Goal: Task Accomplishment & Management: Complete application form

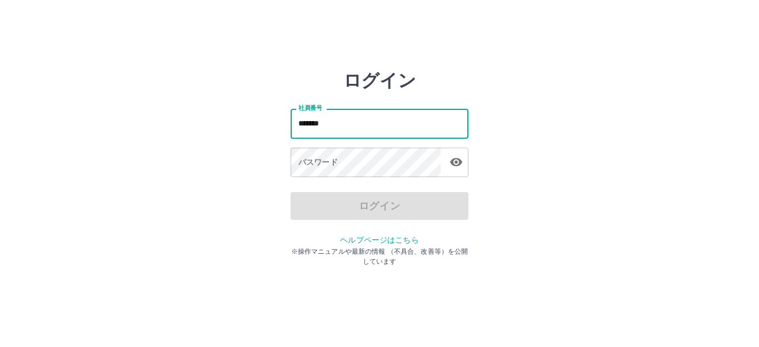
type input "*******"
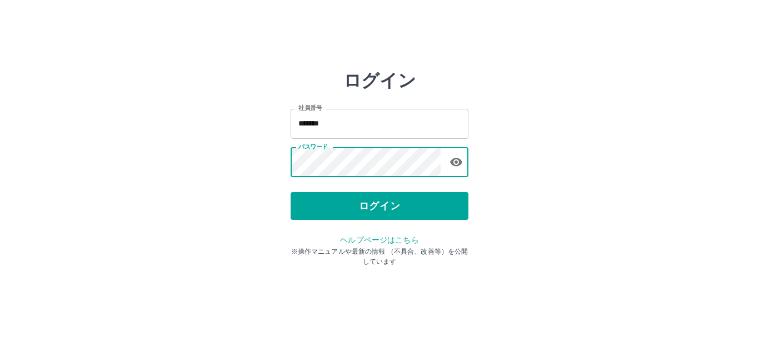
click at [353, 207] on button "ログイン" at bounding box center [380, 206] width 178 height 28
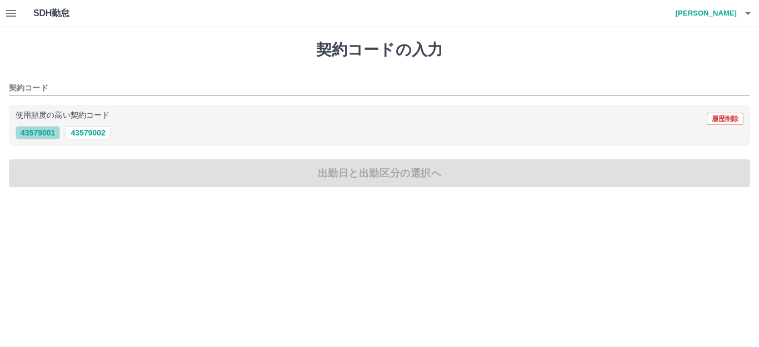
click at [46, 133] on button "43579001" at bounding box center [38, 132] width 44 height 13
type input "********"
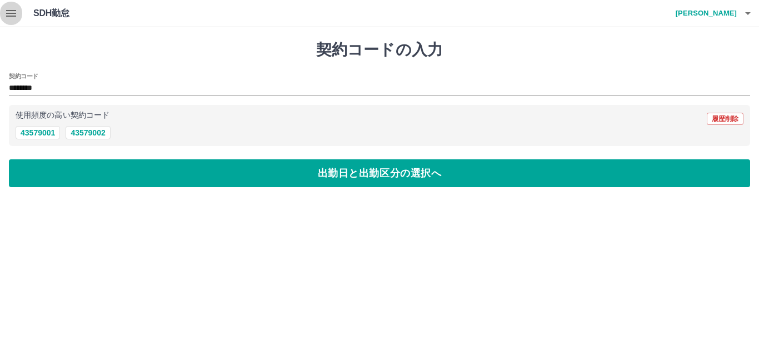
click at [14, 15] on icon "button" at bounding box center [10, 13] width 13 height 13
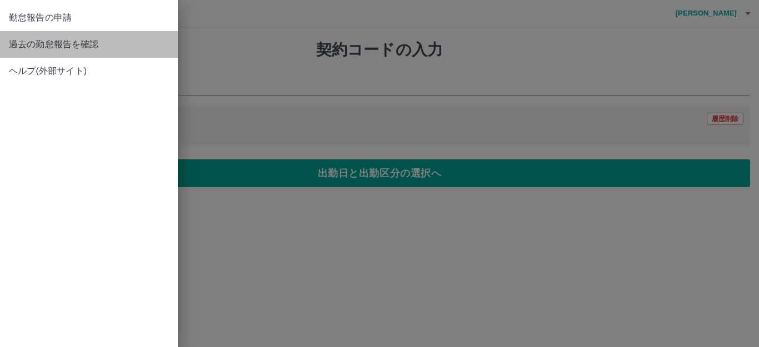
click at [100, 47] on span "過去の勤怠報告を確認" at bounding box center [89, 44] width 160 height 13
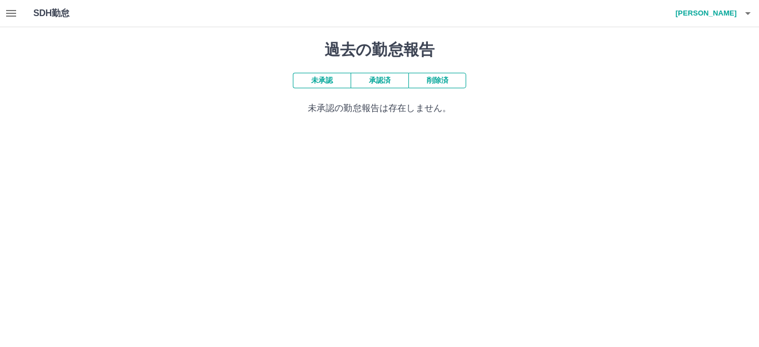
click at [376, 84] on button "承認済" at bounding box center [380, 81] width 58 height 16
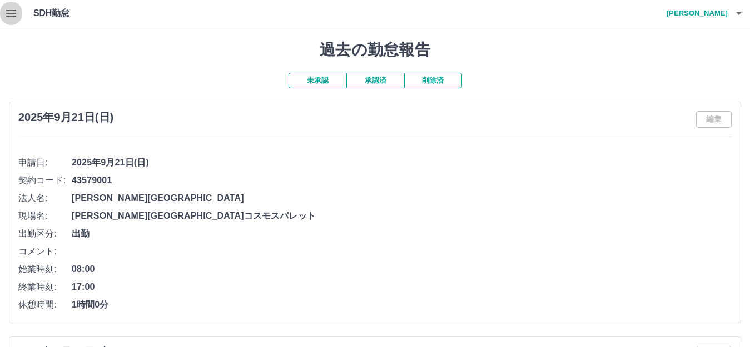
click at [6, 7] on icon "button" at bounding box center [10, 13] width 13 height 13
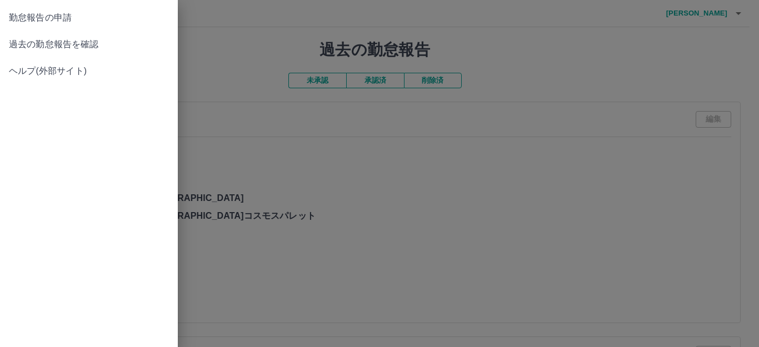
click at [80, 49] on span "過去の勤怠報告を確認" at bounding box center [89, 44] width 160 height 13
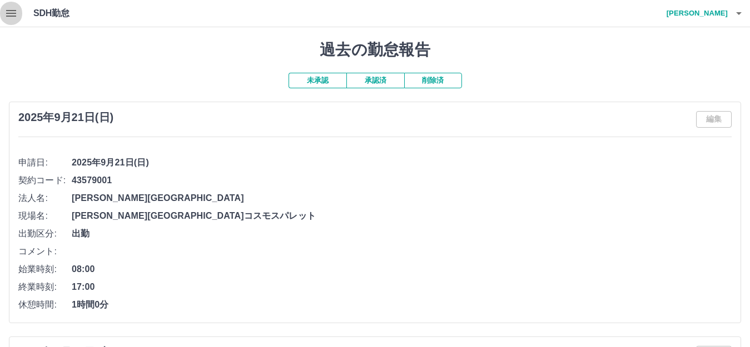
click at [14, 10] on icon "button" at bounding box center [11, 13] width 10 height 7
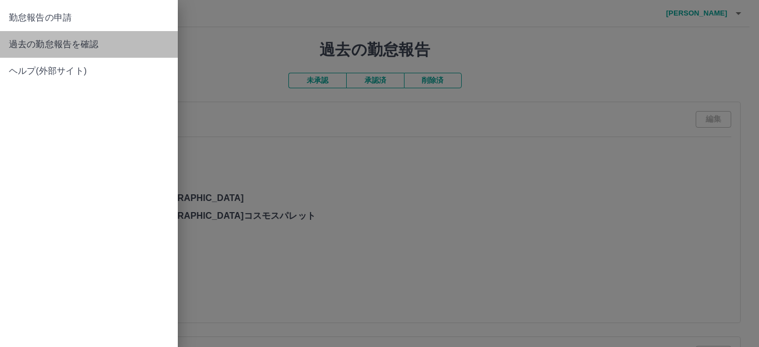
click at [75, 36] on link "過去の勤怠報告を確認" at bounding box center [89, 44] width 178 height 27
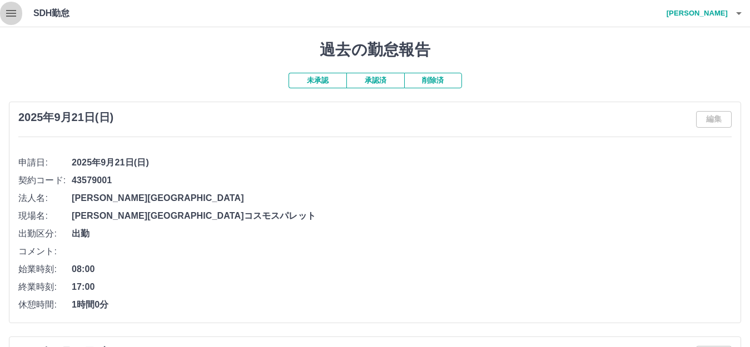
click at [13, 18] on icon "button" at bounding box center [10, 13] width 13 height 13
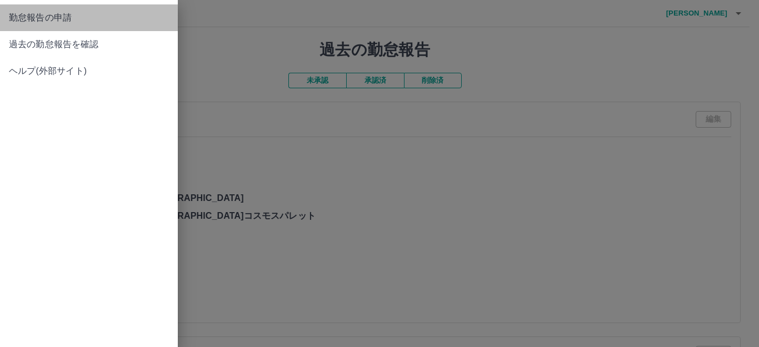
click at [39, 28] on link "勤怠報告の申請" at bounding box center [89, 17] width 178 height 27
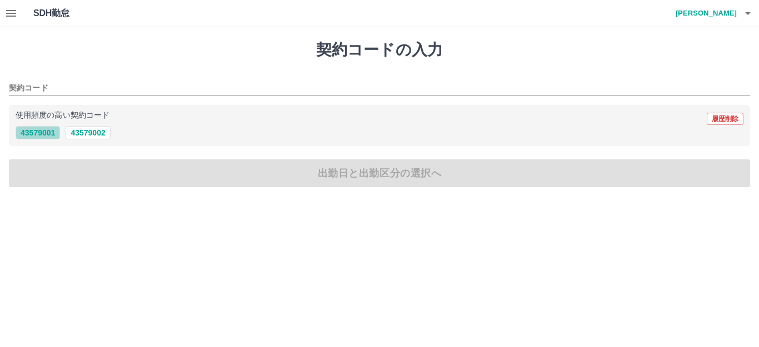
click at [46, 137] on button "43579001" at bounding box center [38, 132] width 44 height 13
type input "********"
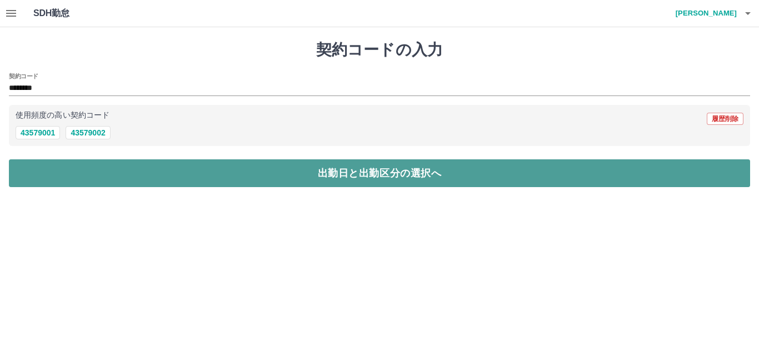
click at [280, 180] on button "出勤日と出勤区分の選択へ" at bounding box center [379, 174] width 741 height 28
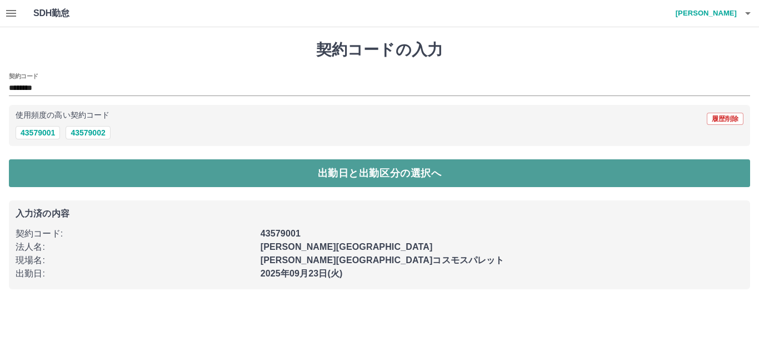
click at [288, 180] on button "出勤日と出勤区分の選択へ" at bounding box center [379, 174] width 741 height 28
click at [187, 172] on button "出勤日と出勤区分の選択へ" at bounding box center [379, 174] width 741 height 28
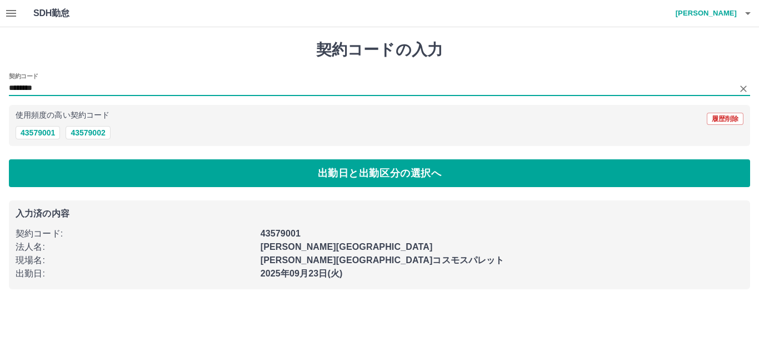
click at [28, 86] on input "********" at bounding box center [371, 89] width 725 height 14
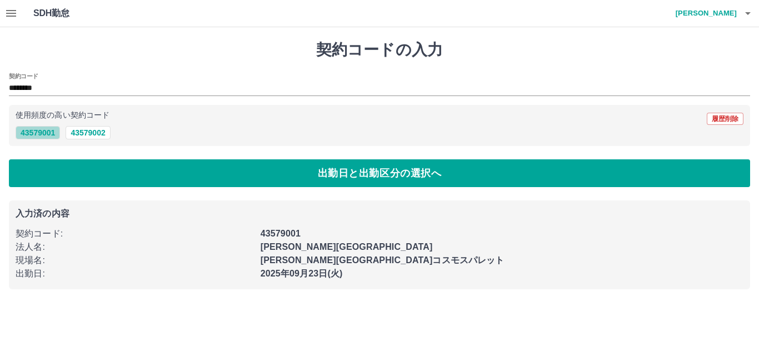
click at [40, 135] on button "43579001" at bounding box center [38, 132] width 44 height 13
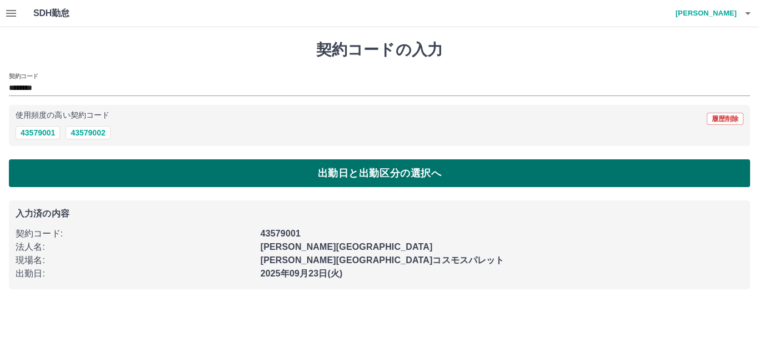
click at [102, 165] on button "出勤日と出勤区分の選択へ" at bounding box center [379, 174] width 741 height 28
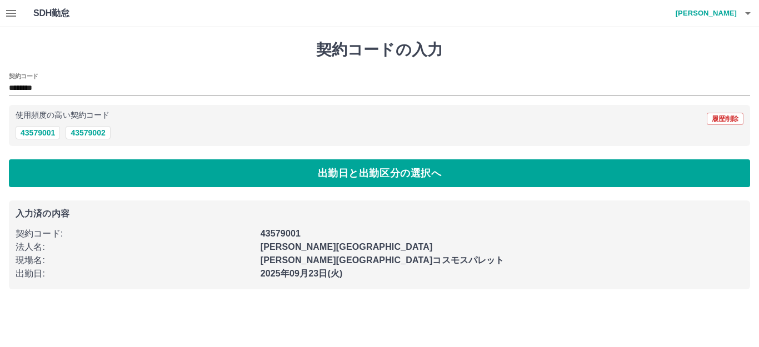
click at [4, 13] on button "button" at bounding box center [11, 13] width 22 height 27
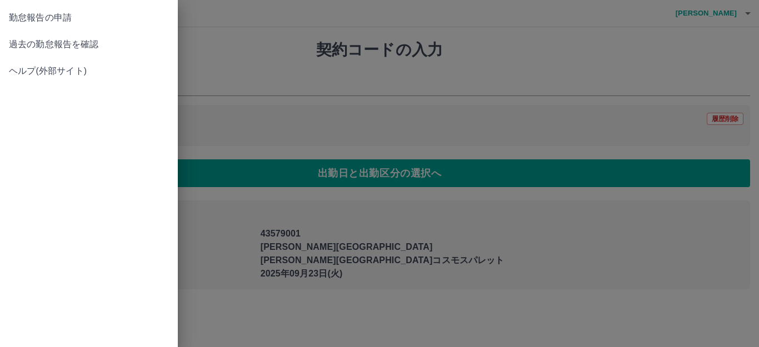
click at [47, 24] on link "勤怠報告の申請" at bounding box center [89, 17] width 178 height 27
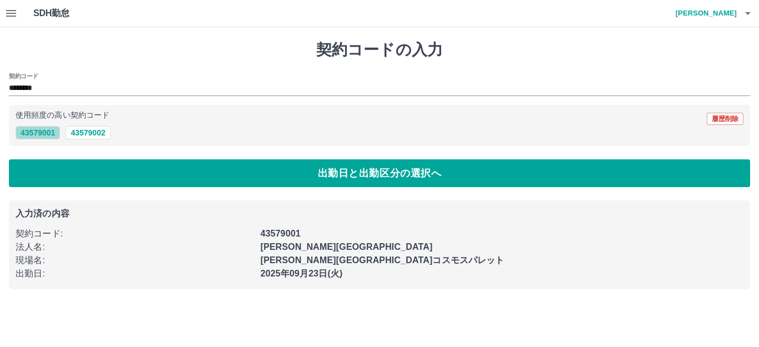
click at [54, 128] on button "43579001" at bounding box center [38, 132] width 44 height 13
click at [205, 200] on div "契約コードの入力 契約コード ******** 使用頻度の高い契約コード 履歴削除 43579001 43579002 出勤日と出勤区分の選択へ 入力済の内容…" at bounding box center [379, 165] width 759 height 276
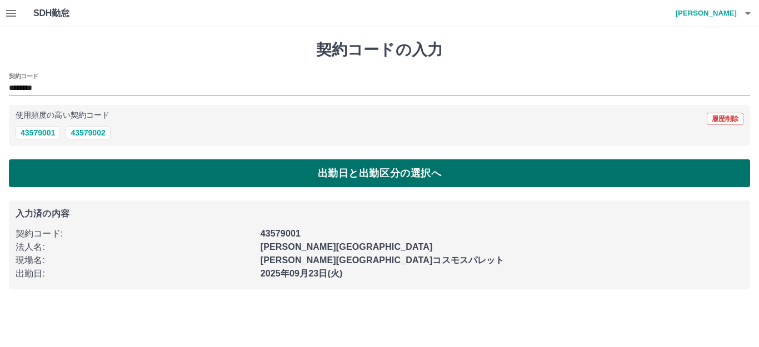
click at [200, 187] on button "出勤日と出勤区分の選択へ" at bounding box center [379, 174] width 741 height 28
click at [247, 185] on button "出勤日と出勤区分の選択へ" at bounding box center [379, 174] width 741 height 28
click at [333, 182] on button "出勤日と出勤区分の選択へ" at bounding box center [379, 174] width 741 height 28
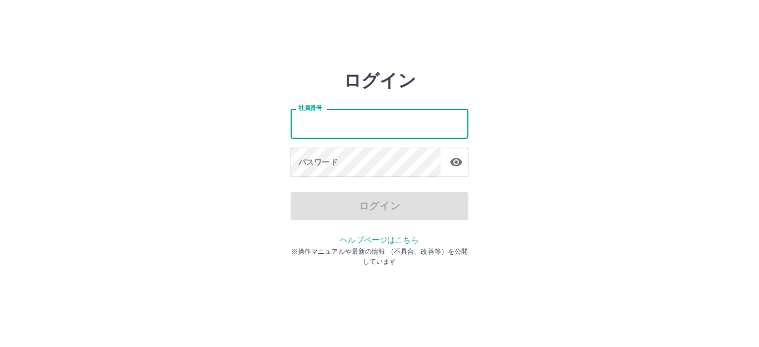
click at [335, 118] on input "社員番号" at bounding box center [380, 123] width 178 height 29
type input "*******"
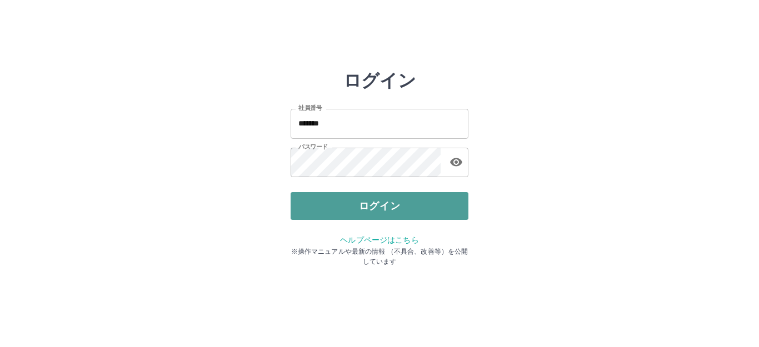
click at [435, 212] on button "ログイン" at bounding box center [380, 206] width 178 height 28
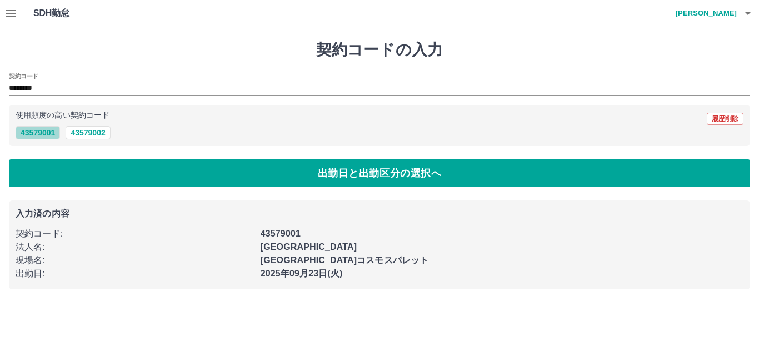
click at [27, 135] on button "43579001" at bounding box center [38, 132] width 44 height 13
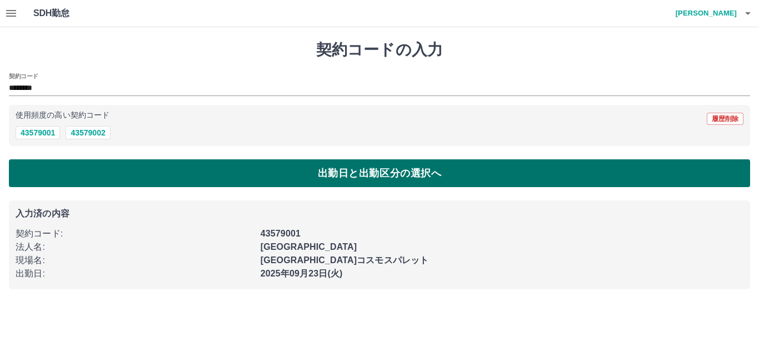
click at [99, 177] on button "出勤日と出勤区分の選択へ" at bounding box center [379, 174] width 741 height 28
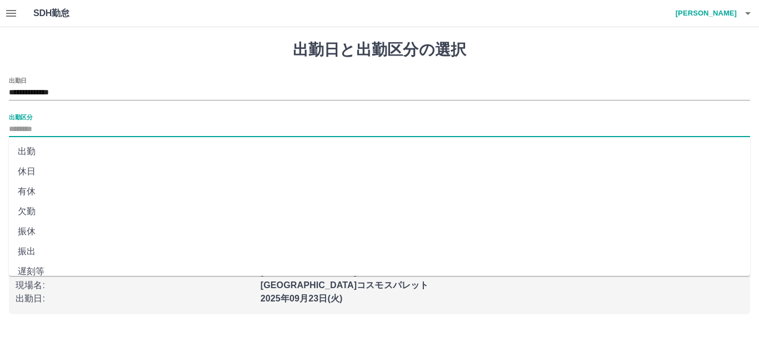
click at [81, 128] on input "出勤区分" at bounding box center [379, 130] width 741 height 14
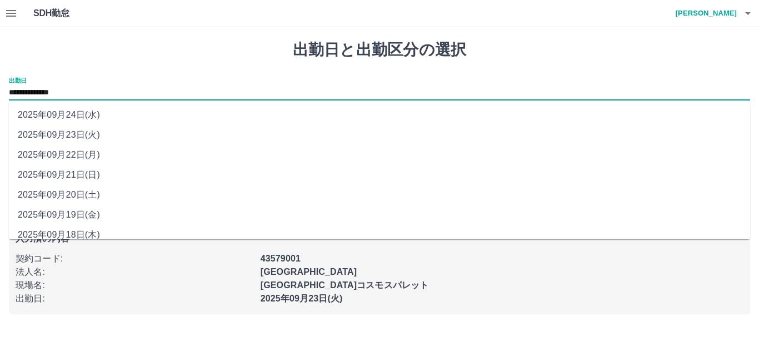
click at [66, 92] on input "**********" at bounding box center [379, 93] width 741 height 14
click at [72, 154] on li "2025年09月22日(月)" at bounding box center [379, 155] width 741 height 20
type input "**********"
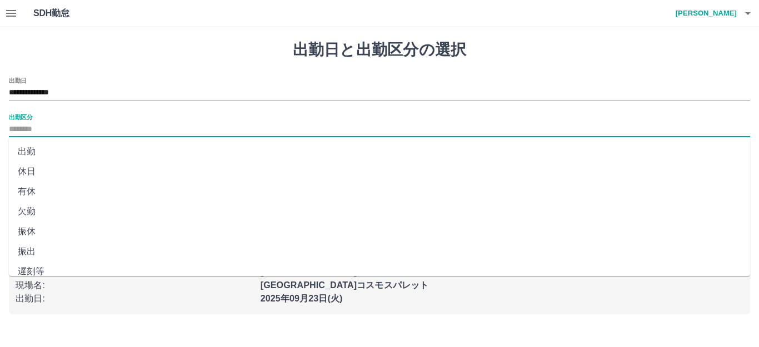
click at [28, 129] on input "出勤区分" at bounding box center [379, 130] width 741 height 14
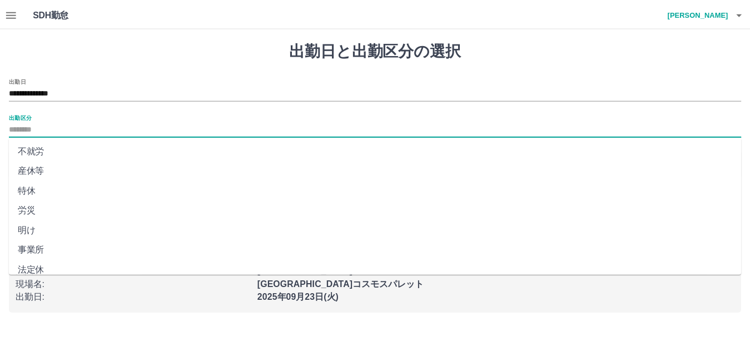
scroll to position [230, 0]
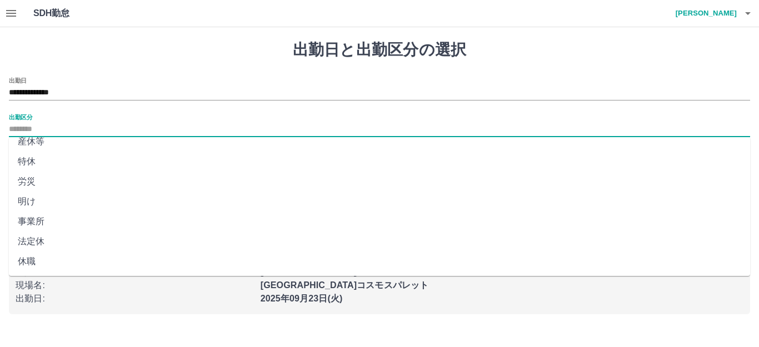
click at [47, 240] on li "法定休" at bounding box center [379, 242] width 741 height 20
type input "***"
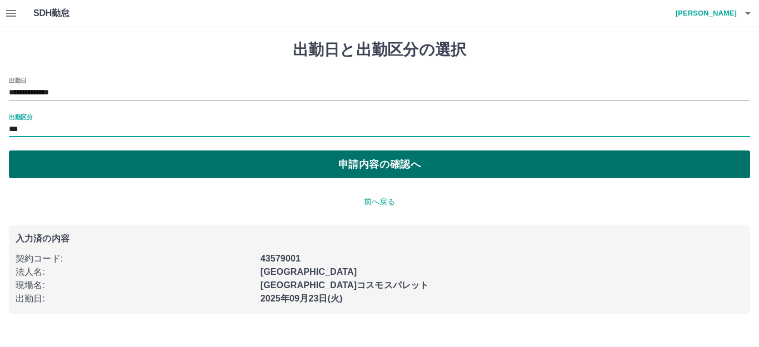
click at [247, 168] on button "申請内容の確認へ" at bounding box center [379, 165] width 741 height 28
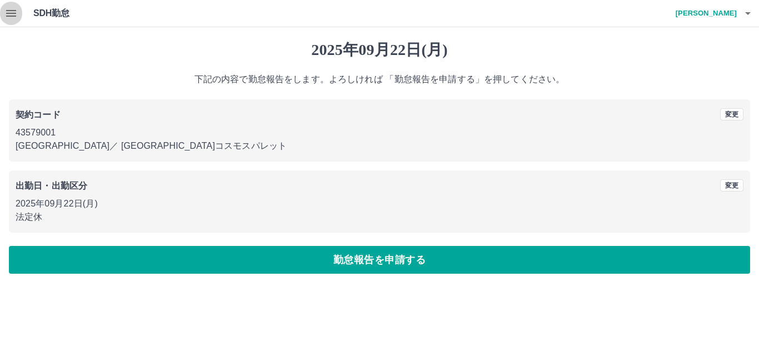
click at [12, 13] on icon "button" at bounding box center [11, 13] width 10 height 7
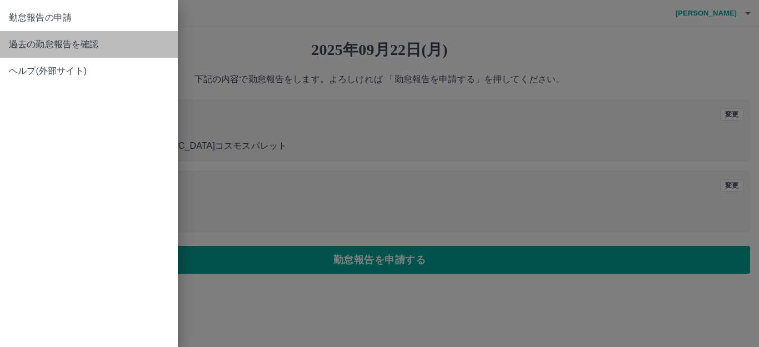
click at [53, 38] on span "過去の勤怠報告を確認" at bounding box center [89, 44] width 160 height 13
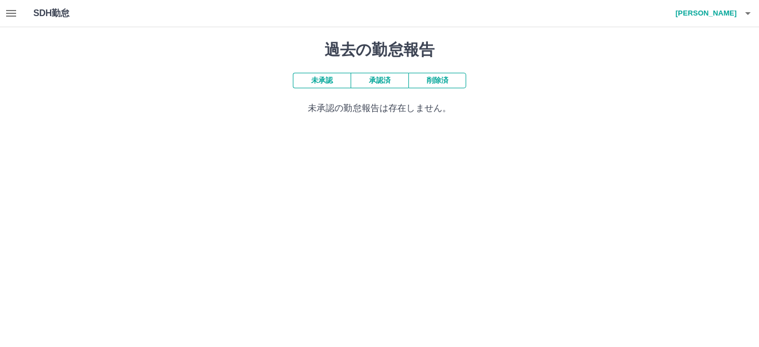
click at [377, 79] on button "承認済" at bounding box center [380, 81] width 58 height 16
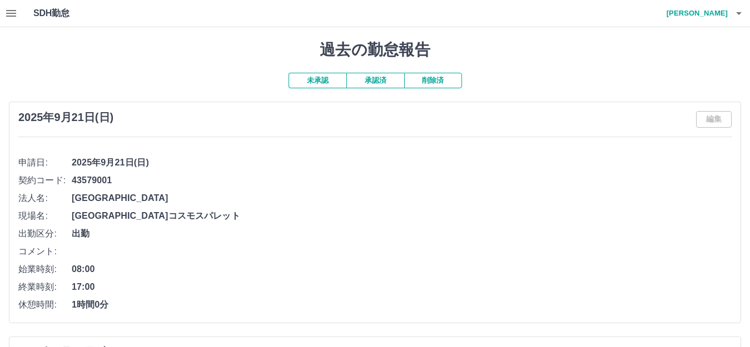
click at [315, 82] on button "未承認" at bounding box center [317, 81] width 58 height 16
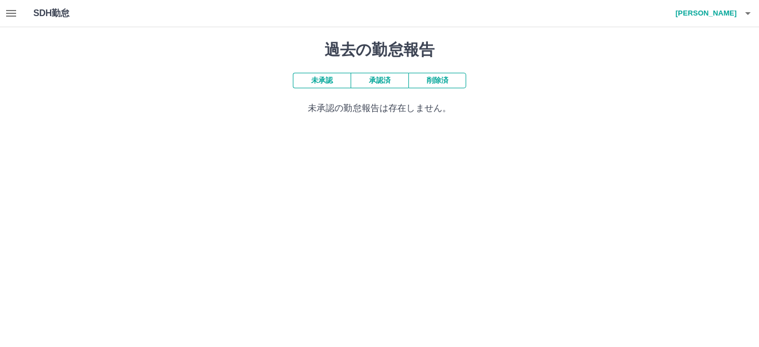
click at [366, 83] on button "承認済" at bounding box center [380, 81] width 58 height 16
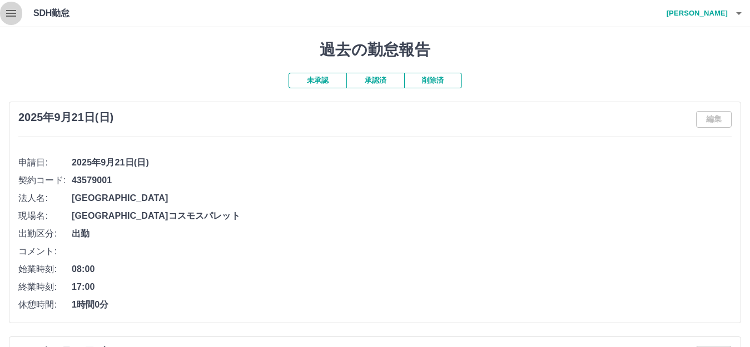
click at [21, 17] on button "button" at bounding box center [11, 13] width 22 height 27
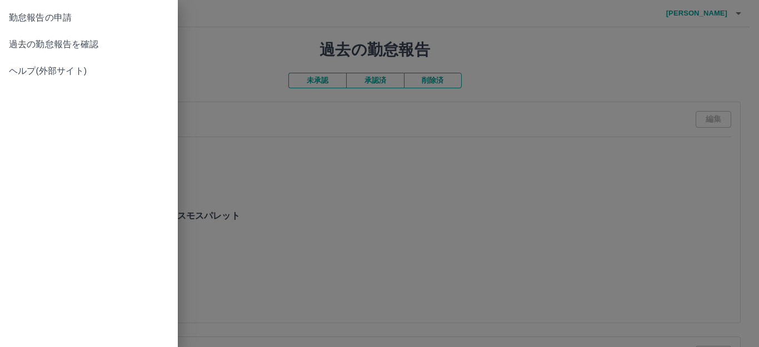
click at [71, 26] on link "勤怠報告の申請" at bounding box center [89, 17] width 178 height 27
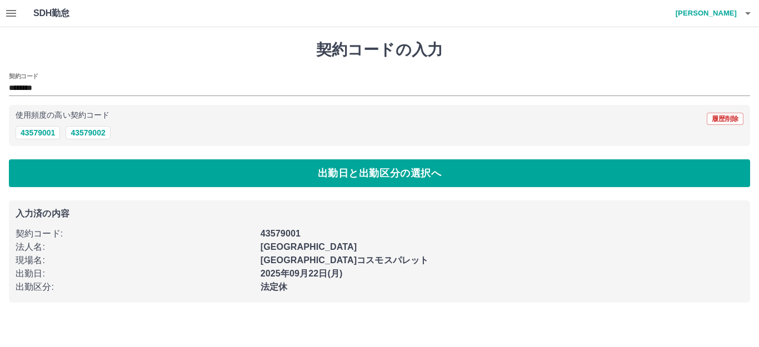
click at [12, 12] on icon "button" at bounding box center [10, 13] width 13 height 13
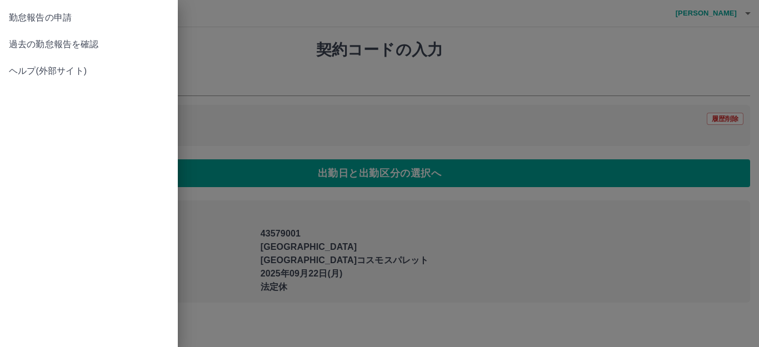
click at [36, 44] on span "過去の勤怠報告を確認" at bounding box center [89, 44] width 160 height 13
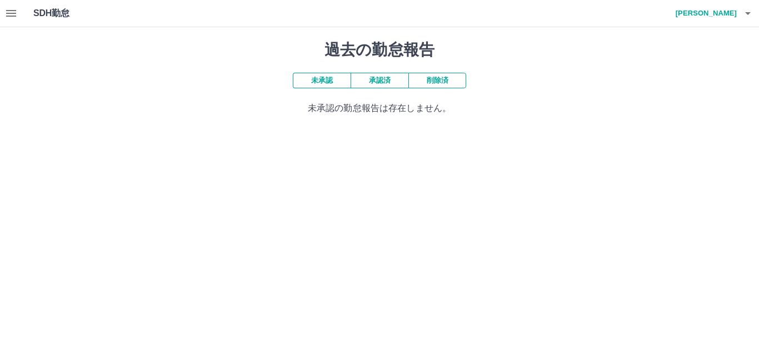
click at [322, 82] on button "未承認" at bounding box center [322, 81] width 58 height 16
click at [388, 82] on button "承認済" at bounding box center [380, 81] width 58 height 16
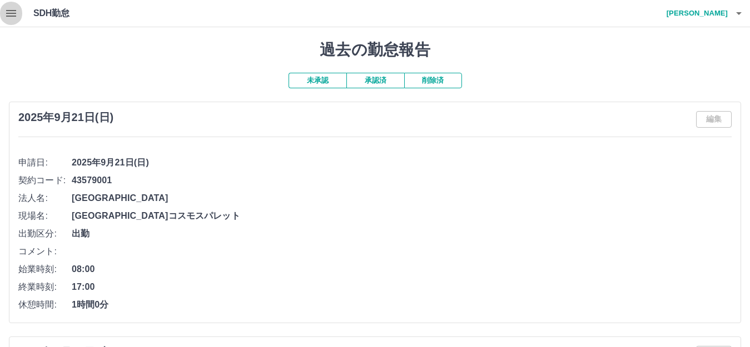
click at [11, 14] on icon "button" at bounding box center [10, 13] width 13 height 13
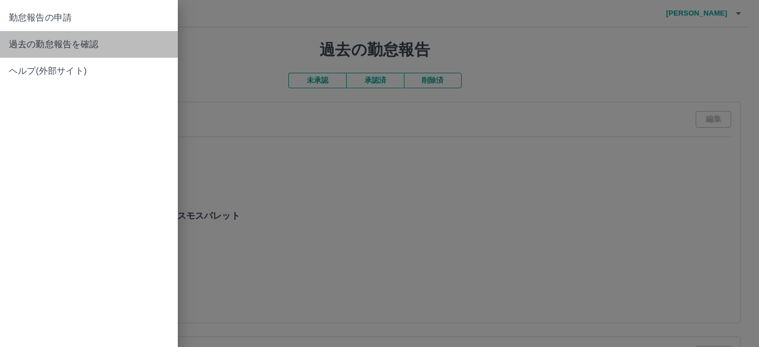
click at [78, 42] on span "過去の勤怠報告を確認" at bounding box center [89, 44] width 160 height 13
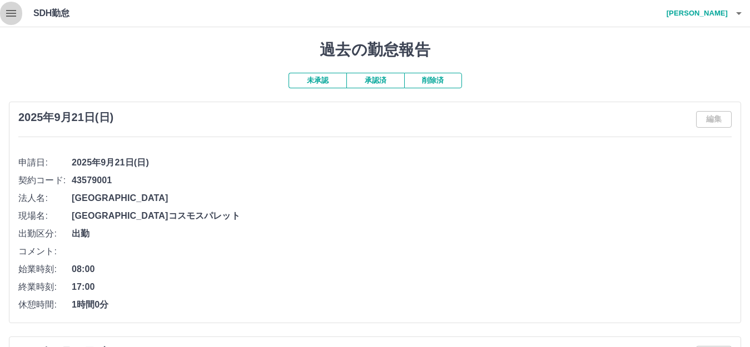
click at [18, 16] on button "button" at bounding box center [11, 13] width 22 height 27
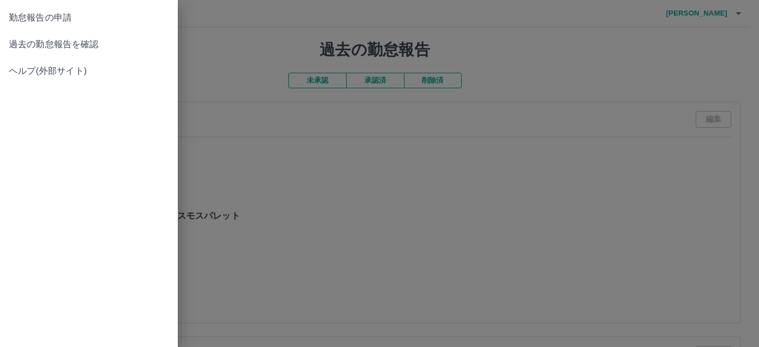
click at [43, 27] on link "勤怠報告の申請" at bounding box center [89, 17] width 178 height 27
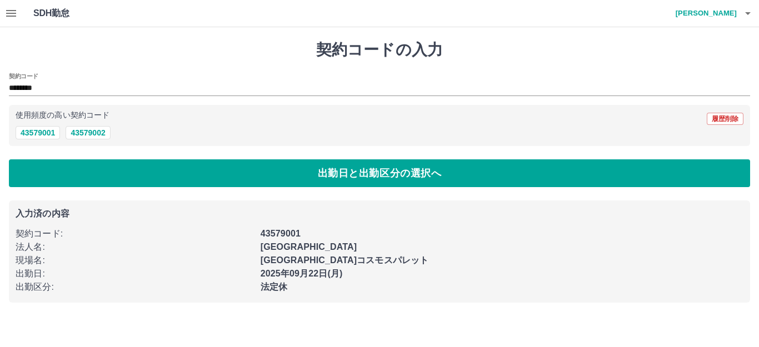
click at [297, 258] on b "印西市コスモスパレット" at bounding box center [345, 260] width 168 height 9
click at [46, 133] on button "43579001" at bounding box center [38, 132] width 44 height 13
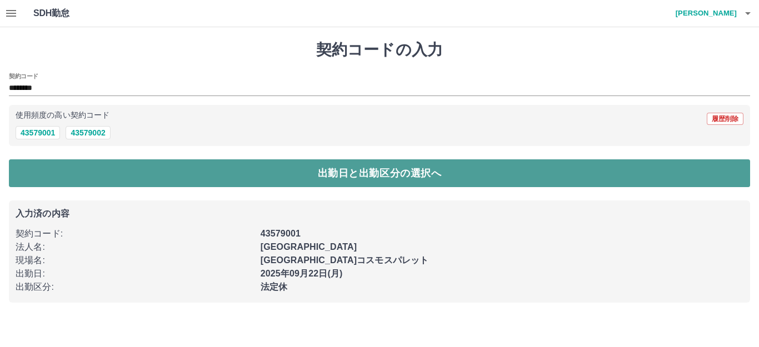
click at [196, 177] on button "出勤日と出勤区分の選択へ" at bounding box center [379, 174] width 741 height 28
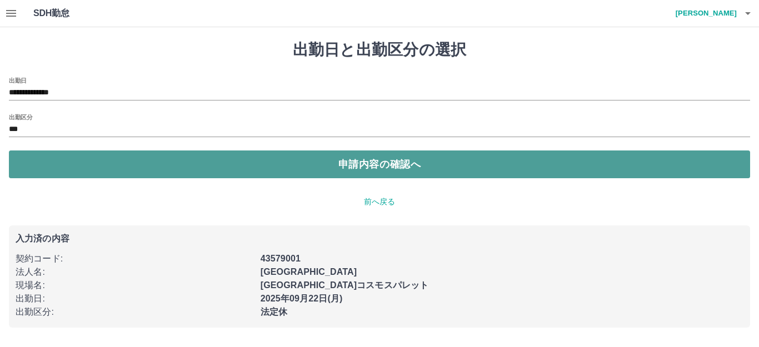
click at [342, 166] on button "申請内容の確認へ" at bounding box center [379, 165] width 741 height 28
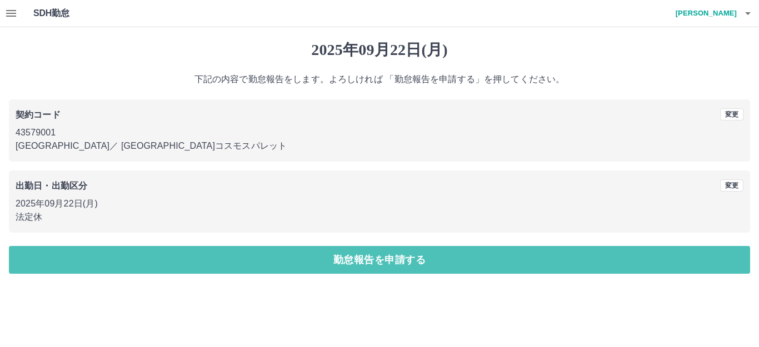
click at [415, 266] on button "勤怠報告を申請する" at bounding box center [379, 260] width 741 height 28
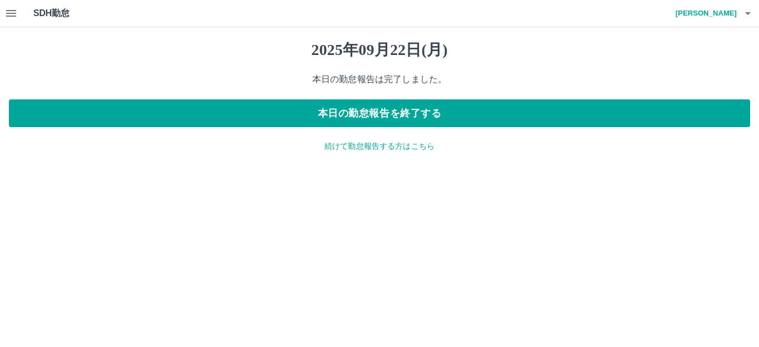
click at [387, 151] on p "続けて勤怠報告する方はこちら" at bounding box center [379, 147] width 741 height 12
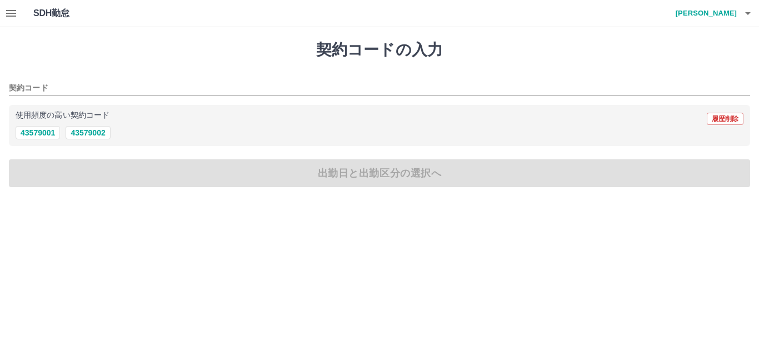
click at [721, 14] on h4 "林　亜弥" at bounding box center [703, 13] width 67 height 27
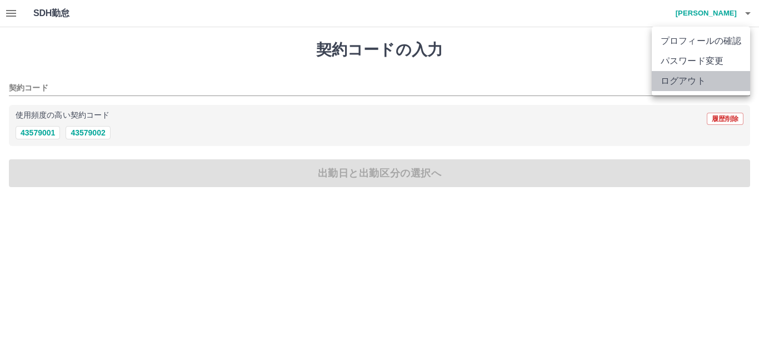
click at [694, 83] on li "ログアウト" at bounding box center [701, 81] width 98 height 20
